Goal: Contribute content: Contribute content

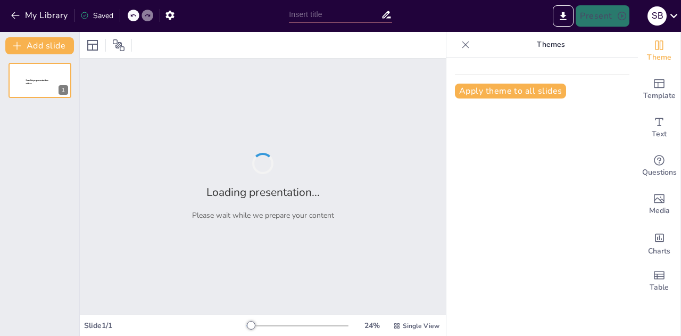
type input "Pancasila: Dasar Negara dan Ideologi Bangsa Kita"
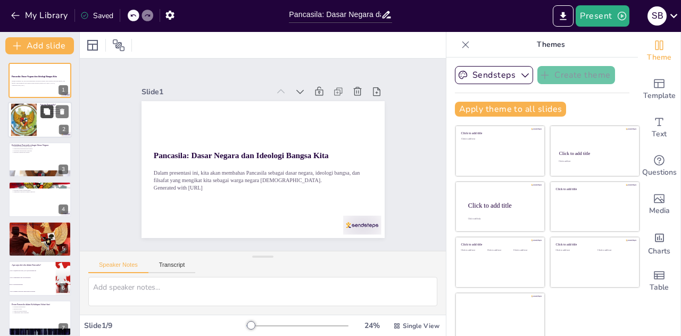
checkbox input "true"
click at [45, 114] on icon at bounding box center [47, 112] width 6 height 6
type textarea "Pancasila sebagai dasar negara sangat penting karena memberikan landasan hukum …"
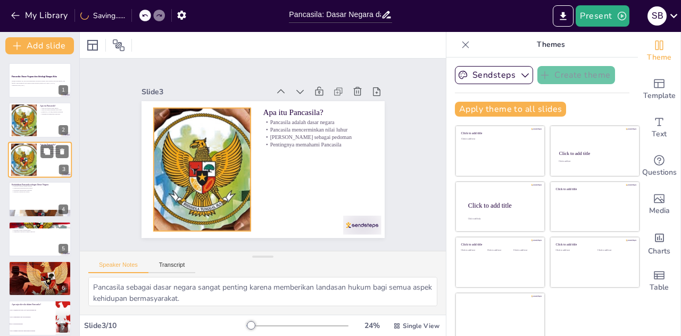
click at [37, 142] on div "Apa itu Pancasila? Pancasila adalah dasar negara Pancasila mencerminkan nilai l…" at bounding box center [40, 142] width 64 height 0
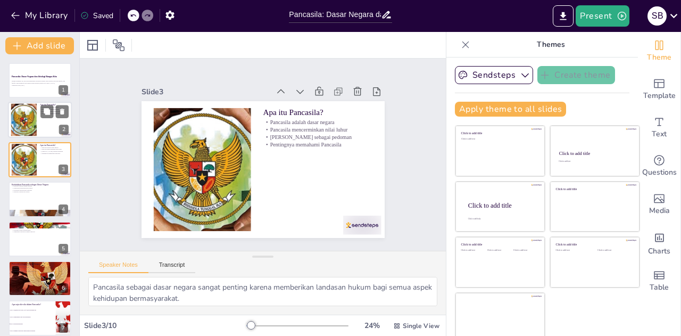
click at [23, 105] on div at bounding box center [24, 120] width 52 height 32
click at [23, 117] on div at bounding box center [24, 120] width 52 height 32
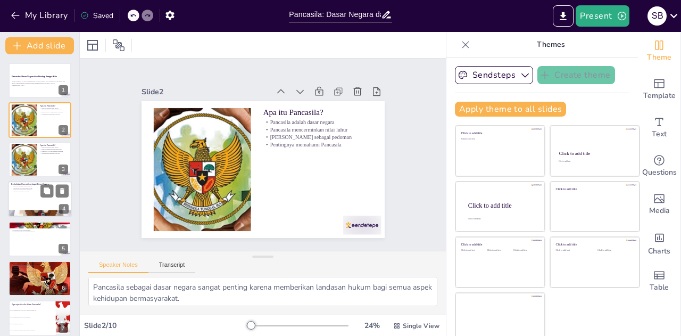
checkbox input "true"
click at [29, 192] on p "Pancasila sebagai teks hidup" at bounding box center [39, 192] width 57 height 2
type textarea "Pancasila sebagai sumber hukum memastikan bahwa semua peraturan yang ada sesuai…"
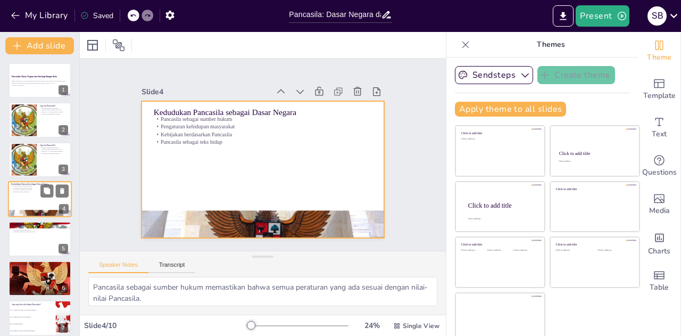
scroll to position [4, 0]
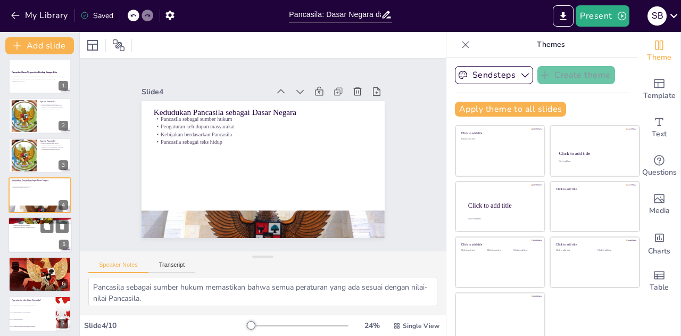
checkbox input "true"
click at [32, 234] on div at bounding box center [40, 235] width 64 height 36
type textarea "Gotong royong adalah salah satu nilai utama dalam Pancasila yang mendorong kita…"
checkbox input "true"
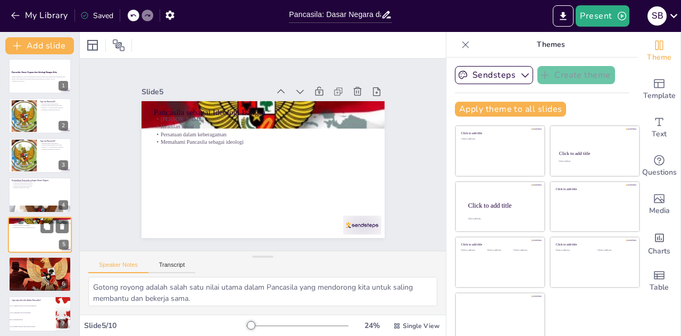
scroll to position [44, 0]
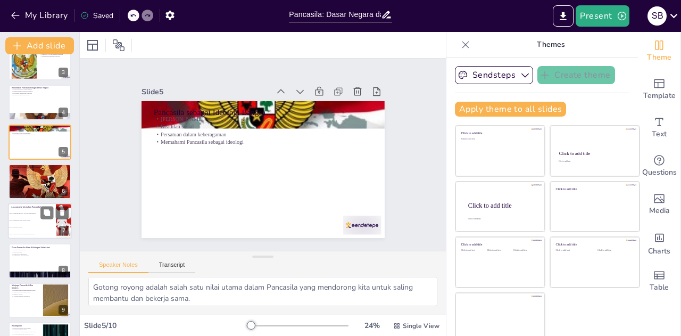
checkbox input "true"
click at [31, 230] on li "Sila 3: Persatuan Indonesia" at bounding box center [32, 227] width 48 height 7
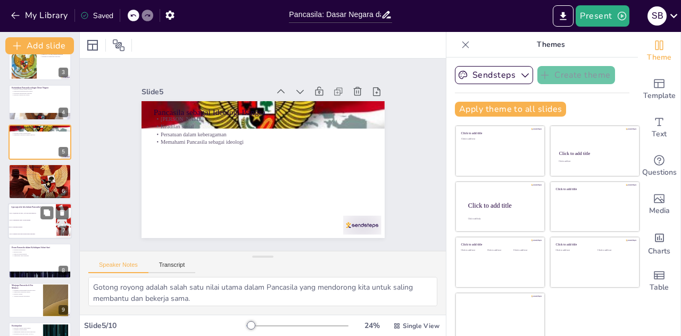
type textarea "Jawaban yang benar adalah Sila 3: Persatuan Indonesia. Sila ini mencerminkan pe…"
checkbox input "true"
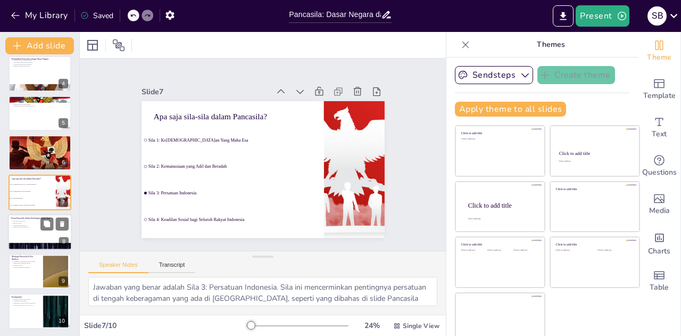
scroll to position [127, 0]
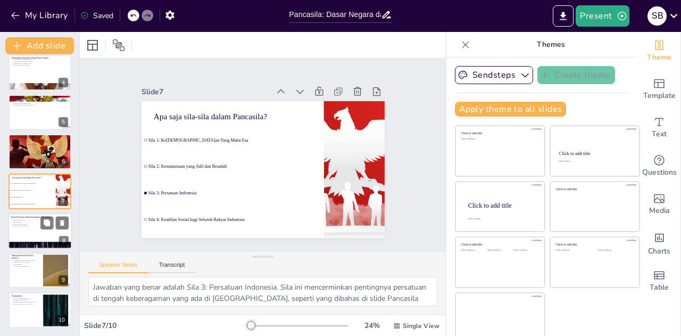
checkbox input "true"
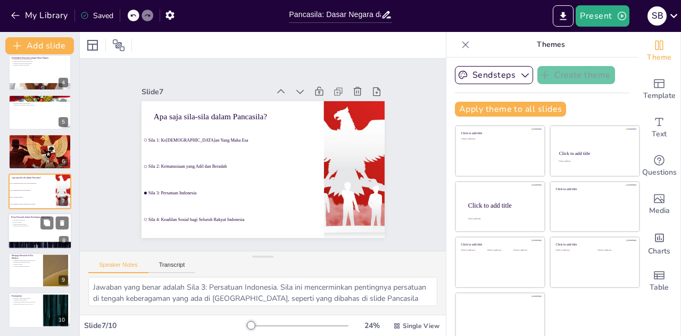
checkbox input "true"
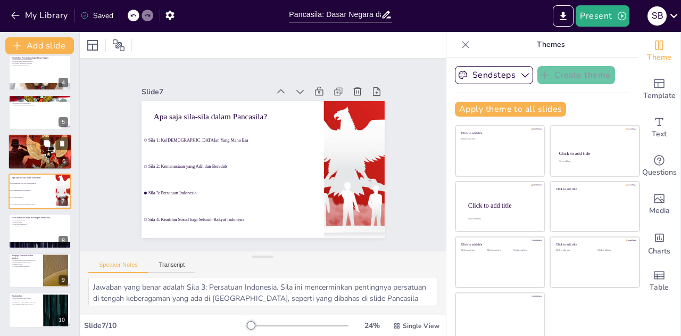
checkbox input "true"
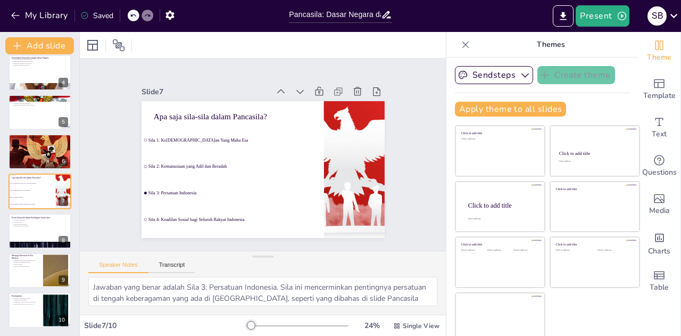
checkbox input "true"
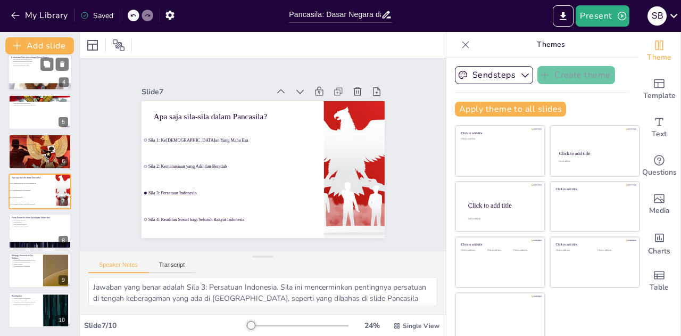
checkbox input "true"
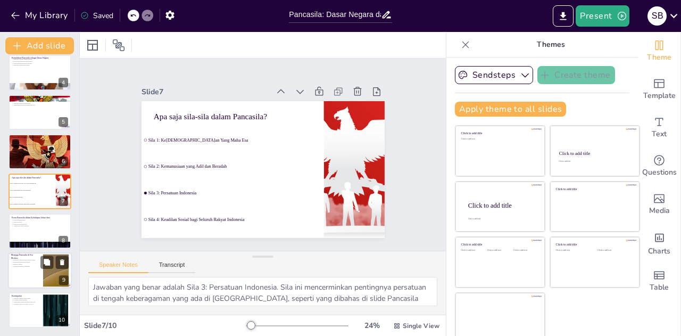
checkbox input "true"
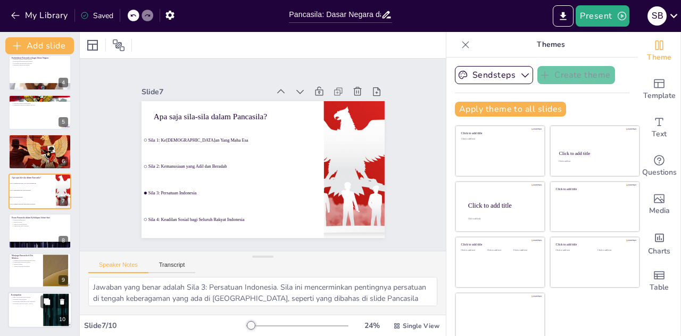
checkbox input "true"
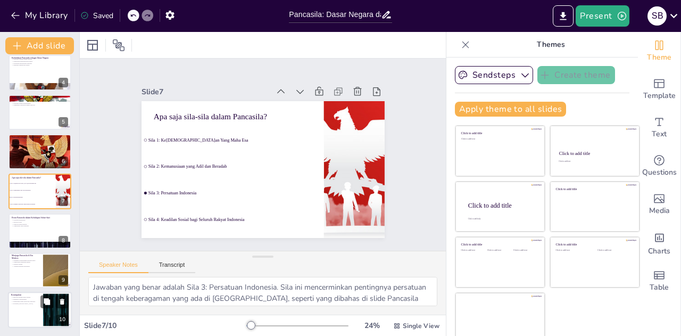
checkbox input "true"
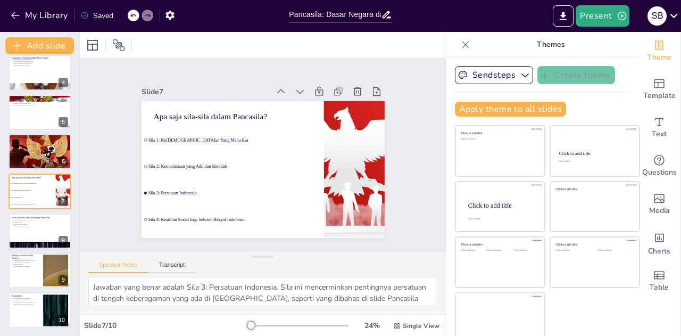
checkbox input "true"
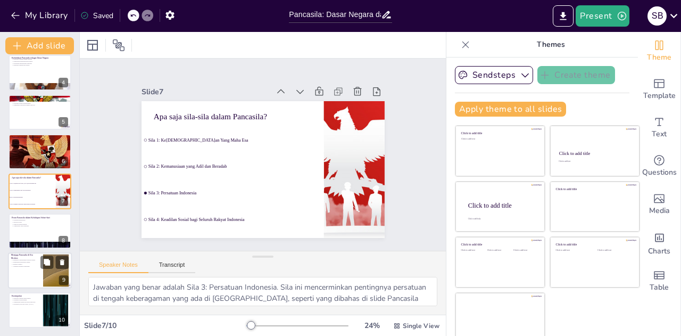
checkbox input "true"
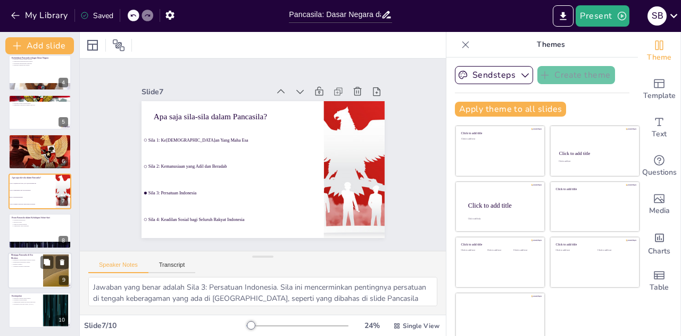
checkbox input "true"
click at [30, 263] on p "Identitas bangsa" at bounding box center [25, 264] width 29 height 2
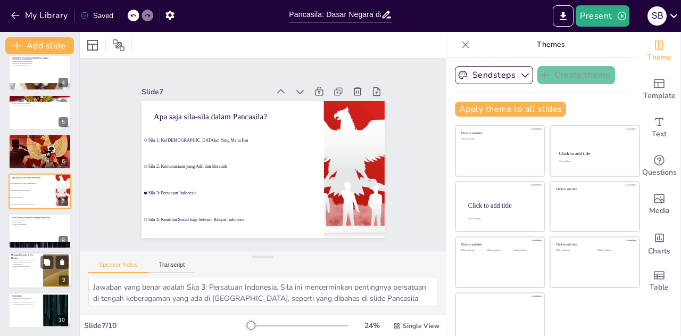
type textarea "Generasi muda memiliki peran penting dalam menjaga dan menerapkan nilai-nilai P…"
checkbox input "true"
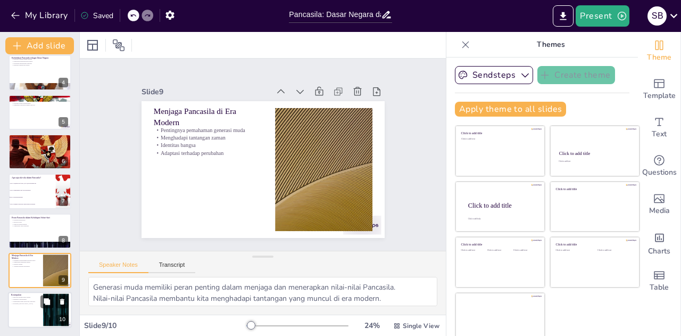
click at [30, 320] on div at bounding box center [40, 310] width 64 height 36
type textarea "Memahami Pancasila sebagai dasar negara adalah kunci untuk menjaga stabilitas h…"
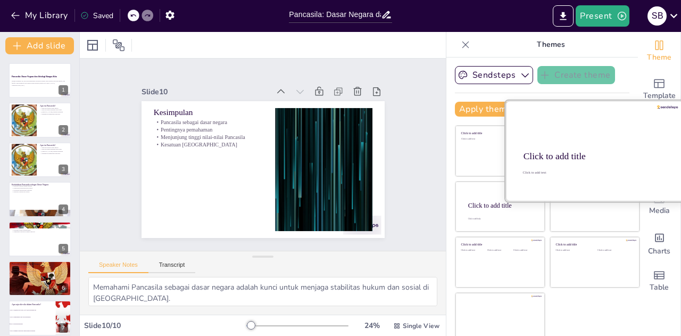
scroll to position [5, 0]
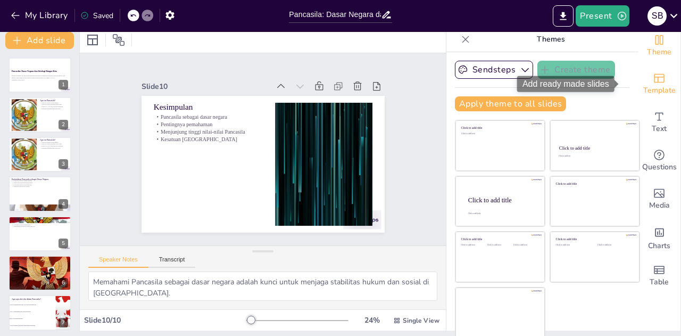
click at [652, 85] on span "Template" at bounding box center [659, 91] width 32 height 12
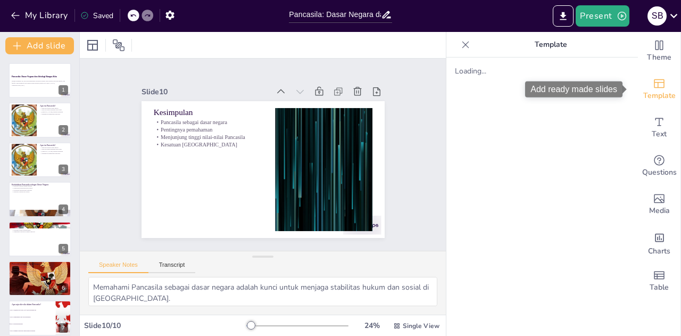
scroll to position [0, 0]
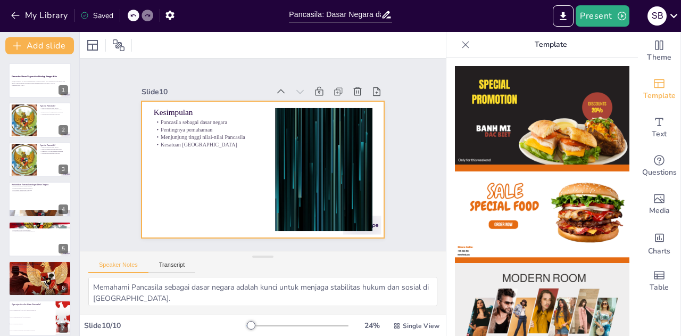
checkbox input "true"
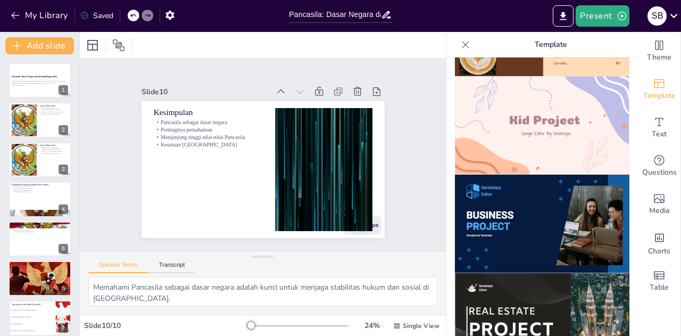
scroll to position [647, 0]
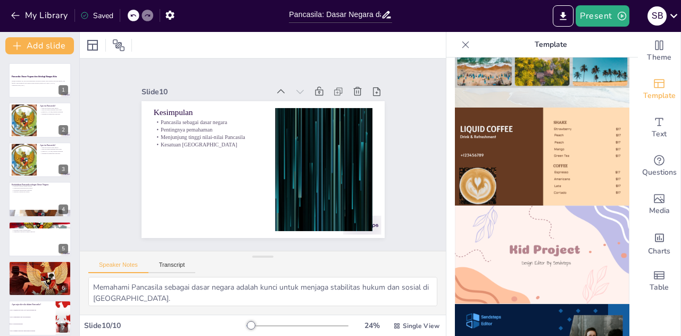
click at [515, 236] on img at bounding box center [542, 254] width 174 height 98
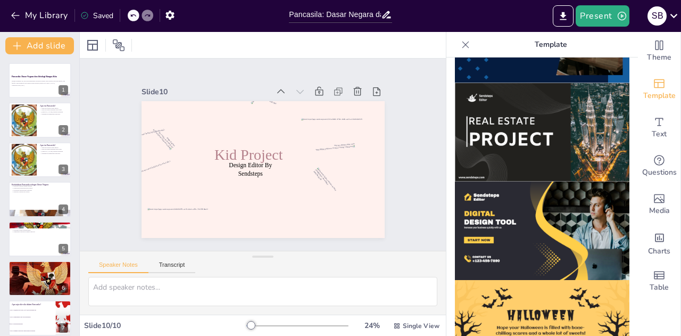
scroll to position [1073, 0]
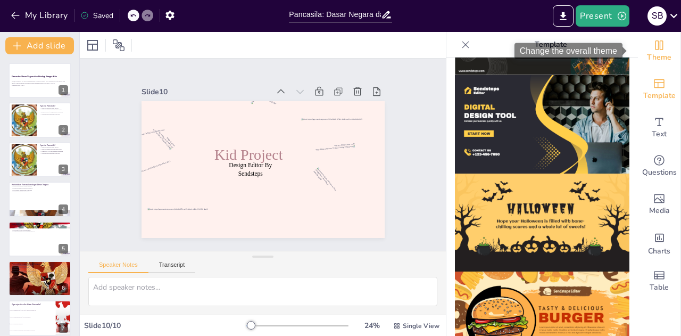
click at [653, 45] on icon "Change the overall theme" at bounding box center [659, 45] width 13 height 13
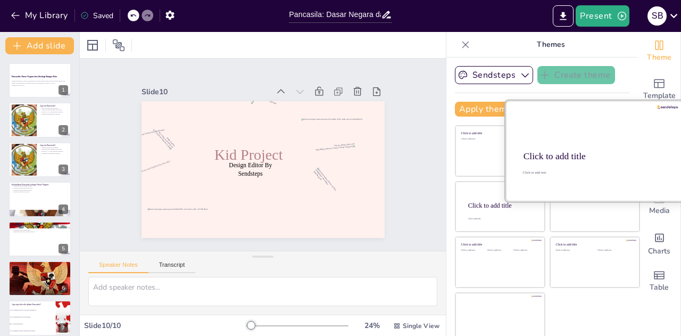
click at [554, 160] on div "Click to add title" at bounding box center [593, 156] width 141 height 11
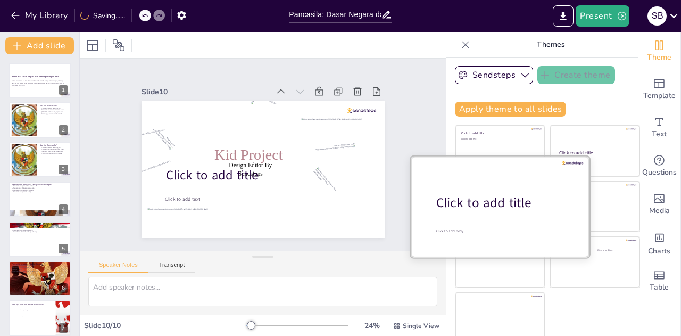
click at [495, 190] on div at bounding box center [500, 206] width 179 height 101
checkbox input "true"
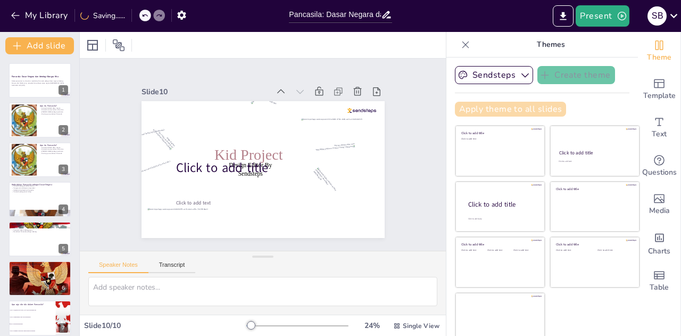
click at [530, 106] on button "Apply theme to all slides" at bounding box center [510, 109] width 111 height 15
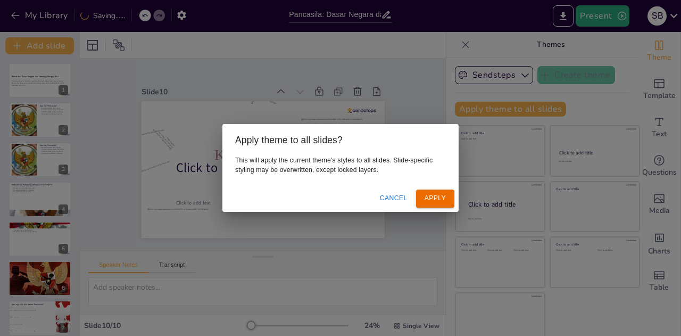
drag, startPoint x: 413, startPoint y: 202, endPoint x: 423, endPoint y: 198, distance: 11.1
click at [419, 199] on div "Cancel Apply" at bounding box center [340, 198] width 236 height 26
click at [425, 198] on button "Apply" at bounding box center [435, 198] width 38 height 18
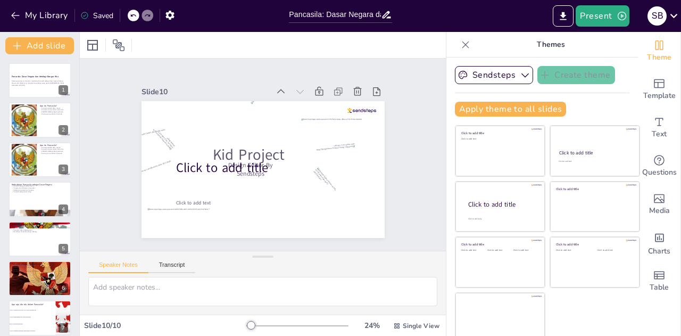
checkbox input "true"
